Goal: Navigation & Orientation: Go to known website

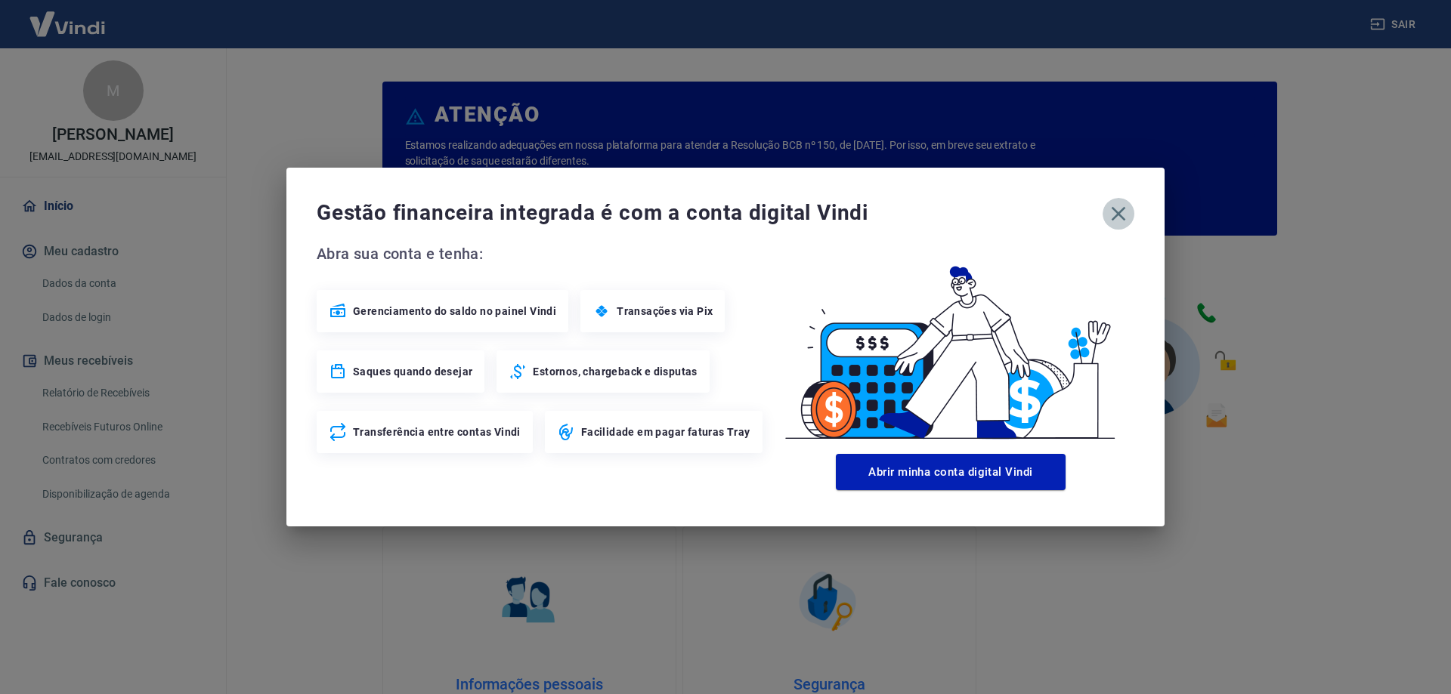
click at [1112, 210] on icon "button" at bounding box center [1118, 214] width 24 height 24
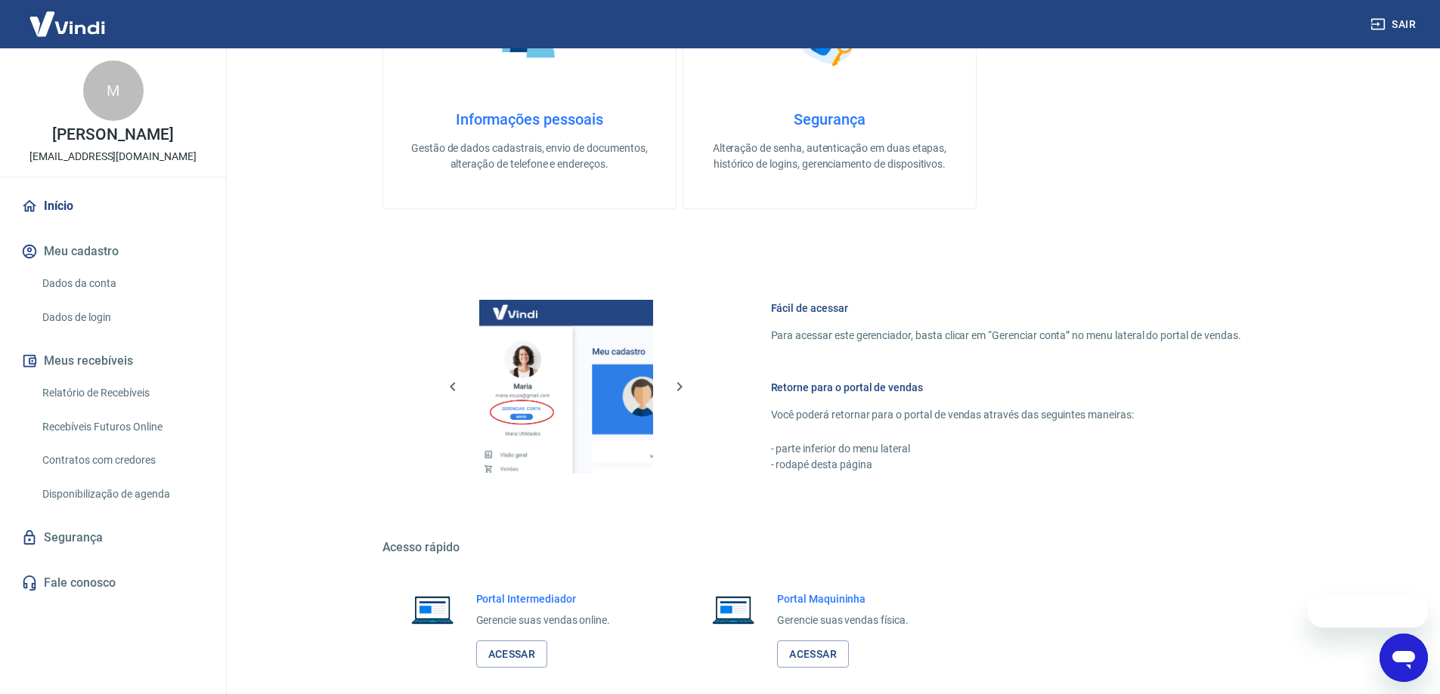
scroll to position [640, 0]
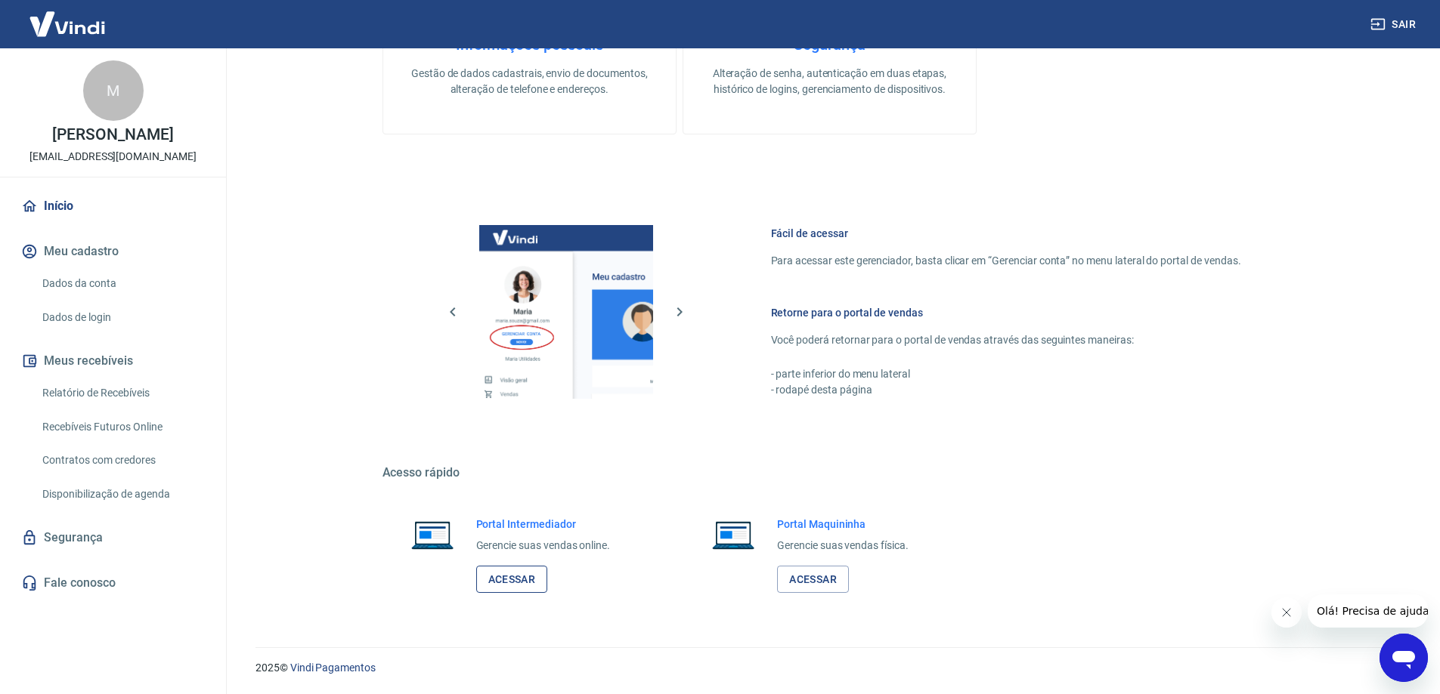
click at [524, 576] on link "Acessar" at bounding box center [512, 580] width 72 height 28
